Goal: Task Accomplishment & Management: Manage account settings

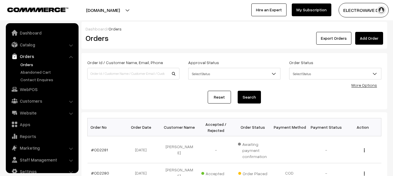
scroll to position [9, 0]
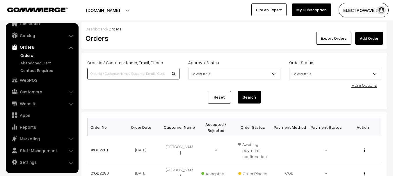
click at [112, 74] on input at bounding box center [133, 74] width 92 height 12
type input "OD2254"
click at [238, 91] on button "Search" at bounding box center [249, 97] width 23 height 13
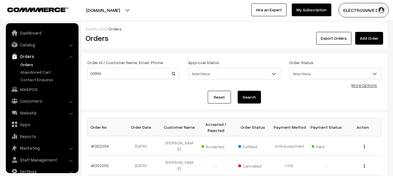
scroll to position [9, 0]
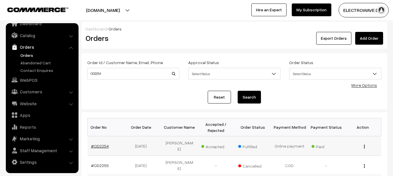
click at [96, 144] on link "#OD2254" at bounding box center [100, 146] width 18 height 5
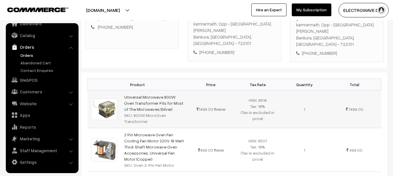
scroll to position [58, 0]
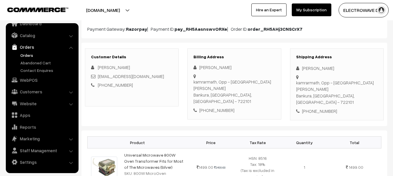
click at [318, 108] on div "[PHONE_NUMBER]" at bounding box center [336, 111] width 81 height 7
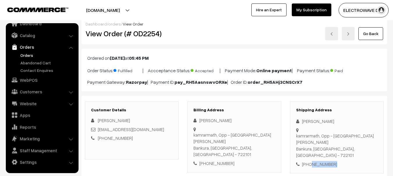
scroll to position [0, 0]
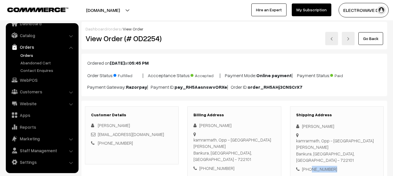
drag, startPoint x: 124, startPoint y: 9, endPoint x: 120, endPoint y: 28, distance: 19.6
click at [124, 11] on button "[DOMAIN_NAME]" at bounding box center [103, 10] width 74 height 15
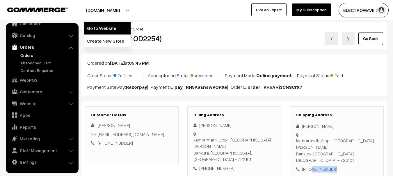
click at [119, 29] on link "Go to Website" at bounding box center [107, 28] width 47 height 13
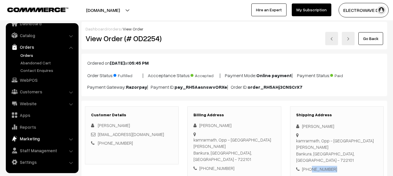
click at [38, 136] on link "Marketing" at bounding box center [41, 139] width 69 height 10
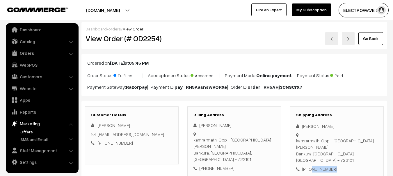
click at [24, 130] on link "Offers" at bounding box center [48, 132] width 58 height 6
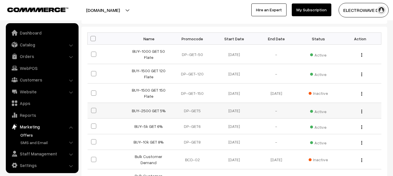
scroll to position [3, 0]
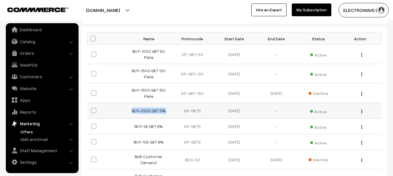
drag, startPoint x: 129, startPoint y: 112, endPoint x: 174, endPoint y: 111, distance: 44.2
click at [174, 111] on tr "BUY-2500 GET 5% DP-GET5 27-05-2025 - Active Edit" at bounding box center [235, 111] width 294 height 16
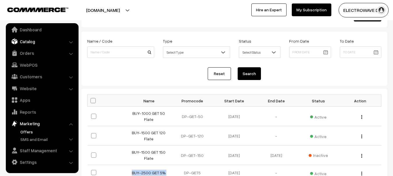
scroll to position [58, 0]
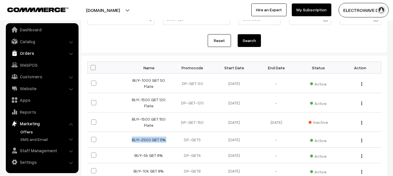
click at [25, 54] on link "Orders" at bounding box center [41, 53] width 69 height 10
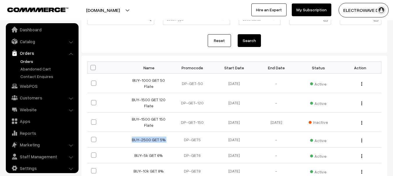
click at [28, 62] on link "Orders" at bounding box center [48, 61] width 58 height 6
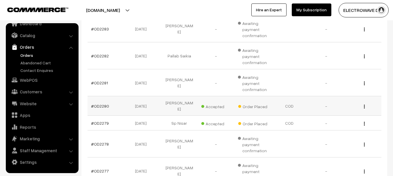
scroll to position [116, 0]
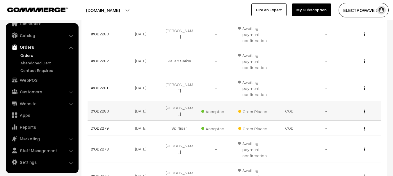
click at [107, 112] on td "#OD2280" at bounding box center [106, 110] width 37 height 19
click at [106, 110] on link "#OD2280" at bounding box center [100, 111] width 18 height 5
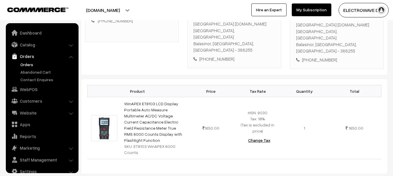
scroll to position [9, 0]
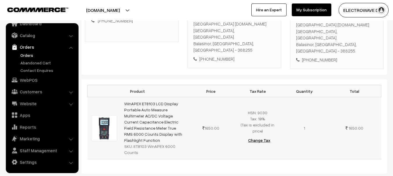
drag, startPoint x: 126, startPoint y: 87, endPoint x: 179, endPoint y: 133, distance: 70.0
click at [179, 135] on tr "WinAPEX ET8103 LCD Display Portable Auto Measure Multimeter AC/DC Voltage Curre…" at bounding box center [235, 128] width 294 height 62
click at [189, 127] on td "1650.00" at bounding box center [211, 128] width 47 height 62
copy link "WinAPEX ET8103 LCD Display Portable Auto Measure Multimeter AC/DC Voltage Curre…"
drag, startPoint x: 150, startPoint y: 121, endPoint x: 124, endPoint y: 81, distance: 47.6
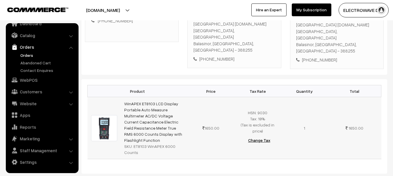
click at [124, 97] on td "WinAPEX ET8103 LCD Display Portable Auto Measure Multimeter AC/DC Voltage Curre…" at bounding box center [154, 128] width 67 height 62
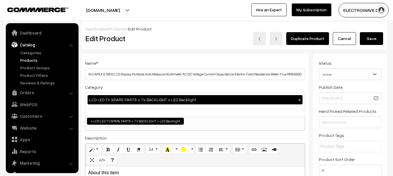
select select "95"
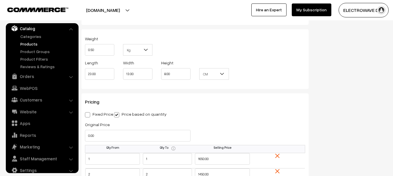
scroll to position [407, 0]
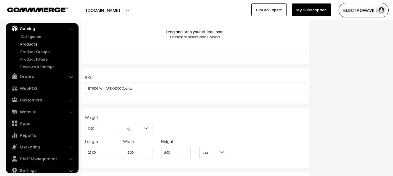
drag, startPoint x: 98, startPoint y: 87, endPoint x: 86, endPoint y: 88, distance: 12.2
click at [86, 88] on input "ET8103 WinAPEX 6000 Counts" at bounding box center [195, 89] width 220 height 12
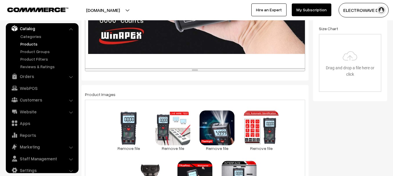
scroll to position [204, 0]
